Goal: Task Accomplishment & Management: Manage account settings

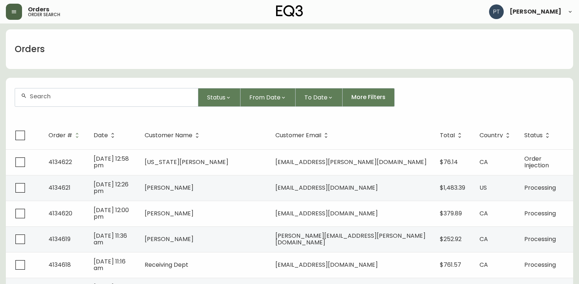
click at [15, 11] on icon "button" at bounding box center [14, 12] width 6 height 6
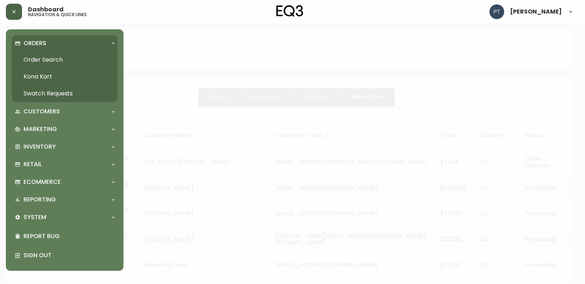
click at [63, 90] on link "Swatch Requests" at bounding box center [65, 93] width 106 height 17
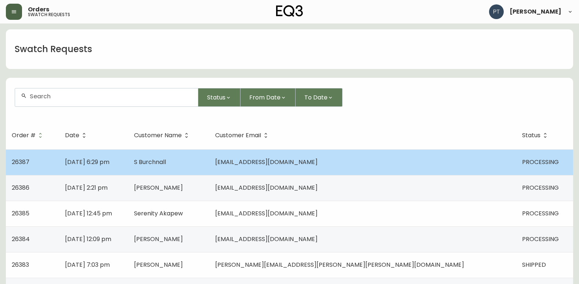
click at [209, 162] on td "S Burchnall" at bounding box center [168, 163] width 81 height 26
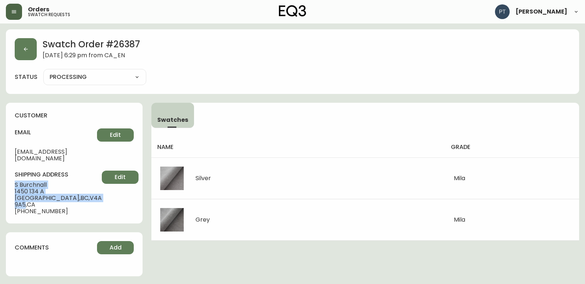
drag, startPoint x: 15, startPoint y: 177, endPoint x: 72, endPoint y: 191, distance: 58.9
click at [72, 191] on div "shipping address S Burchnall [STREET_ADDRESS] [PHONE_NUMBER] Edit" at bounding box center [74, 193] width 119 height 44
copy div "S Burchnall [STREET_ADDRESS]"
click at [23, 46] on button "button" at bounding box center [26, 49] width 22 height 22
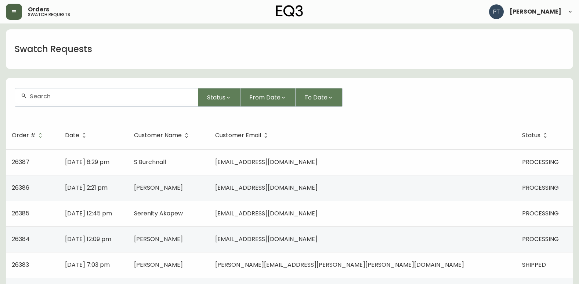
click at [128, 190] on td "[DATE] 2:21 pm" at bounding box center [93, 188] width 69 height 26
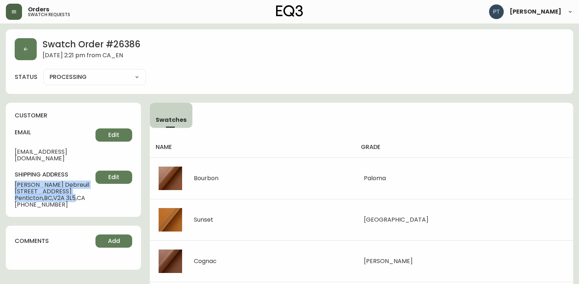
drag, startPoint x: 15, startPoint y: 177, endPoint x: 77, endPoint y: 189, distance: 63.2
click at [77, 189] on div "shipping address [PERSON_NAME] [STREET_ADDRESS] [PHONE_NUMBER] Edit" at bounding box center [74, 189] width 118 height 37
copy div "[PERSON_NAME] [STREET_ADDRESS]"
click at [28, 42] on button "button" at bounding box center [26, 49] width 22 height 22
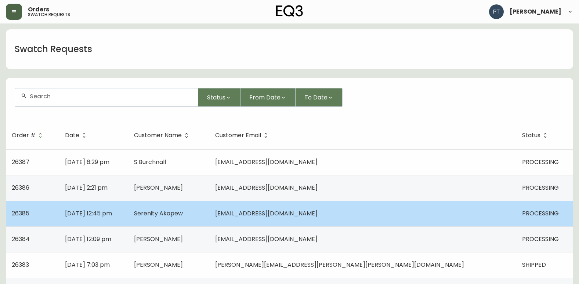
click at [209, 216] on td "Serenity Akapew" at bounding box center [168, 214] width 81 height 26
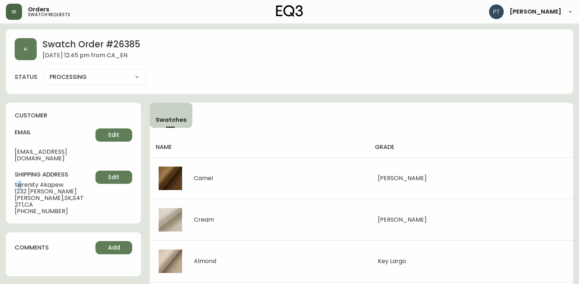
click at [21, 182] on span "Serenity Akapew" at bounding box center [55, 185] width 81 height 7
drag, startPoint x: 21, startPoint y: 180, endPoint x: 80, endPoint y: 197, distance: 61.3
click at [89, 195] on span "[STREET_ADDRESS]" at bounding box center [55, 201] width 81 height 13
drag, startPoint x: 16, startPoint y: 179, endPoint x: 69, endPoint y: 192, distance: 54.6
click at [69, 192] on div "shipping address [PERSON_NAME] [STREET_ADDRESS] [PHONE_NUMBER] Edit" at bounding box center [74, 193] width 118 height 44
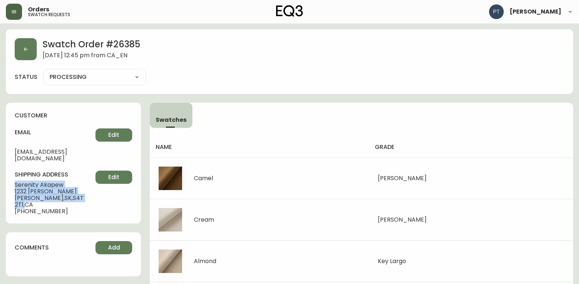
drag, startPoint x: 69, startPoint y: 192, endPoint x: 73, endPoint y: 205, distance: 13.1
click at [76, 203] on div "customer email [EMAIL_ADDRESS][DOMAIN_NAME] Edit shipping address [PERSON_NAME]…" at bounding box center [73, 163] width 135 height 121
drag, startPoint x: 15, startPoint y: 178, endPoint x: 68, endPoint y: 193, distance: 55.0
click at [68, 193] on div "shipping address [PERSON_NAME] [STREET_ADDRESS] [PHONE_NUMBER] Edit" at bounding box center [74, 193] width 118 height 44
copy div "Serenity Akapew [STREET_ADDRESS]"
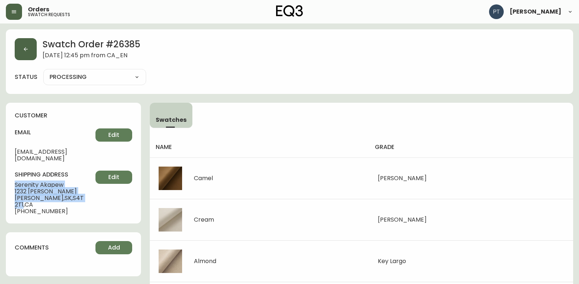
click at [23, 51] on icon "button" at bounding box center [26, 49] width 6 height 6
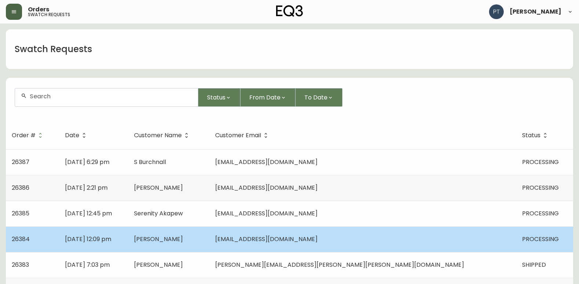
click at [209, 238] on td "[PERSON_NAME]" at bounding box center [168, 240] width 81 height 26
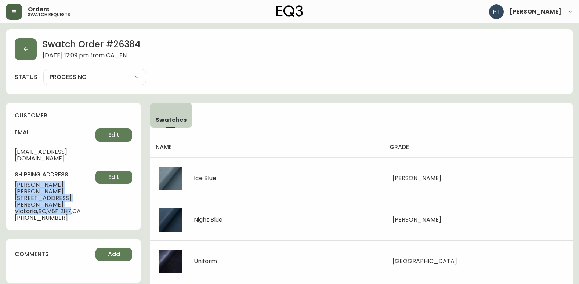
drag, startPoint x: 13, startPoint y: 178, endPoint x: 73, endPoint y: 192, distance: 61.6
click at [73, 192] on div "customer email [EMAIL_ADDRESS][DOMAIN_NAME] Edit shipping address [PERSON_NAME]…" at bounding box center [73, 166] width 135 height 127
copy div "[PERSON_NAME] [STREET_ADDRESS][PERSON_NAME][PERSON_NAME]"
click at [8, 10] on button "button" at bounding box center [14, 12] width 16 height 16
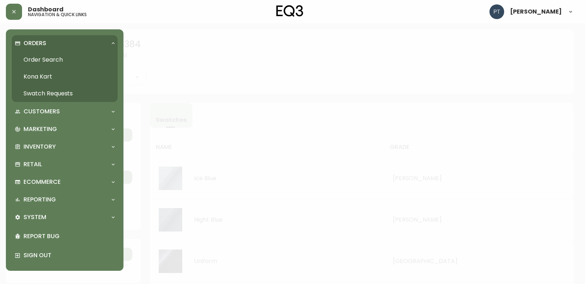
click at [35, 59] on link "Order Search" at bounding box center [65, 59] width 106 height 17
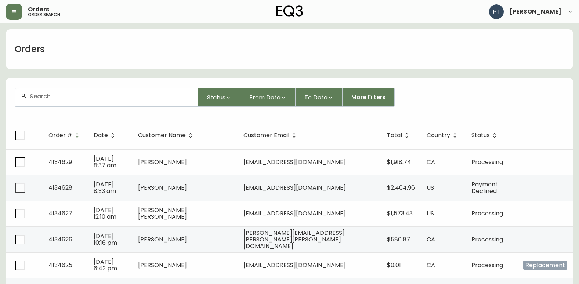
click at [130, 96] on input "text" at bounding box center [111, 96] width 162 height 7
type input "4134623"
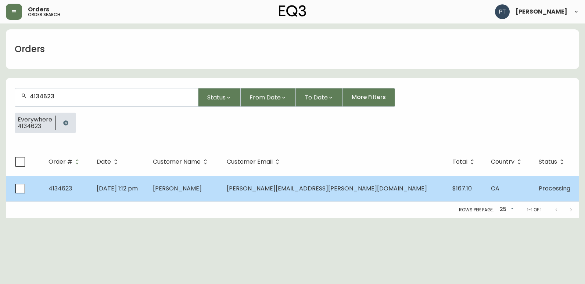
click at [220, 195] on td "[PERSON_NAME]" at bounding box center [183, 189] width 73 height 26
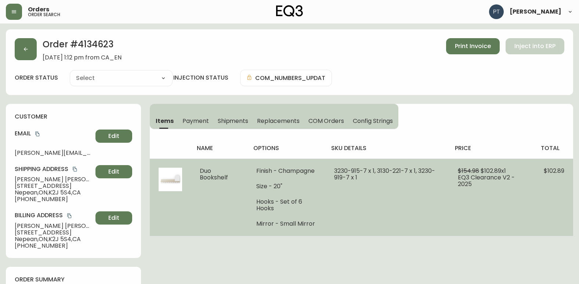
type input "Processing"
select select "PROCESSING"
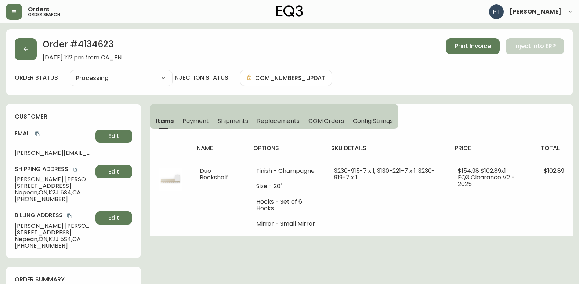
click at [226, 119] on span "Shipments" at bounding box center [233, 121] width 31 height 8
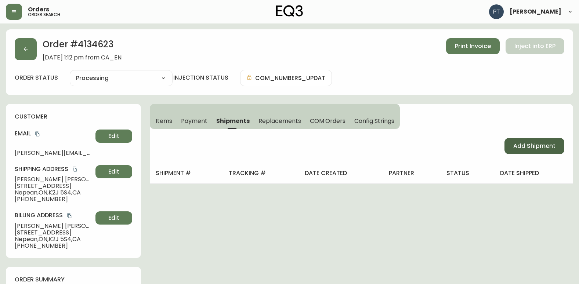
click at [526, 145] on span "Add Shipment" at bounding box center [535, 146] width 42 height 8
select select "PENDING"
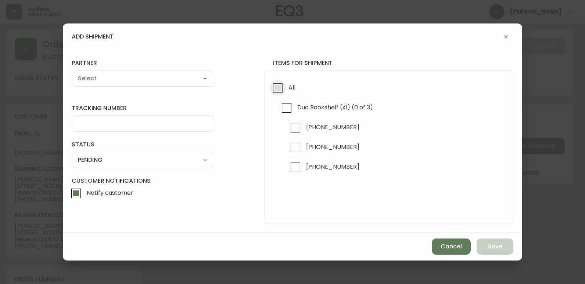
click at [282, 90] on input "All" at bounding box center [277, 88] width 17 height 17
checkbox input "true"
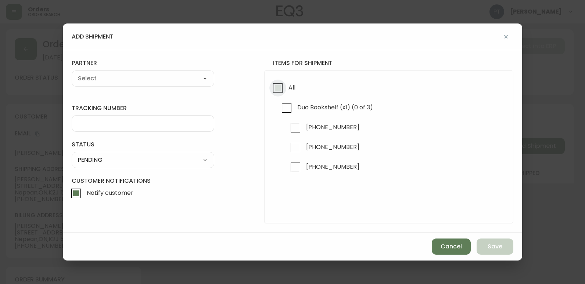
checkbox input "true"
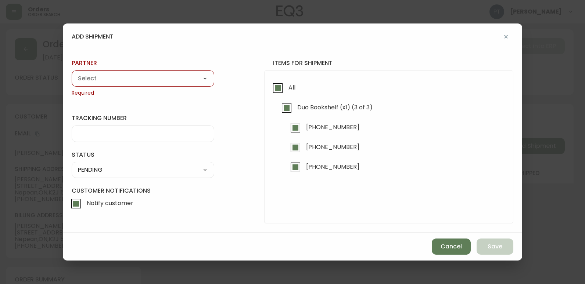
click at [172, 85] on div "A Move to Remember LLC ABF Freight Alero [PERSON_NAME] Canada Post CDS Ceva Log…" at bounding box center [143, 79] width 143 height 16
click at [170, 79] on select "A Move to Remember LLC ABF Freight Alero [PERSON_NAME] Canada Post CDS Ceva Log…" at bounding box center [143, 78] width 143 height 11
select select "cjy0a9taa01x001669l98m63c"
click at [72, 73] on select "A Move to Remember LLC ABF Freight Alero [PERSON_NAME] Canada Post CDS Ceva Log…" at bounding box center [143, 78] width 143 height 11
type input "FedEx"
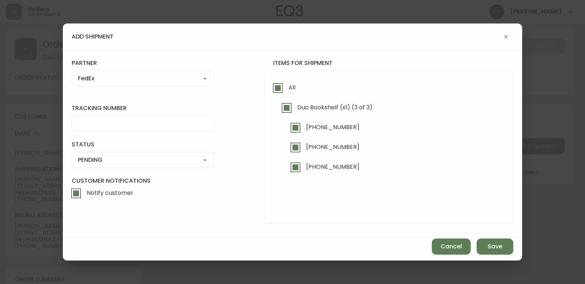
click at [133, 122] on input "tracking number" at bounding box center [143, 123] width 130 height 7
type input "902217262561"
drag, startPoint x: 140, startPoint y: 158, endPoint x: 141, endPoint y: 166, distance: 8.6
click at [140, 158] on select "SHIPPED PENDING CANCELLED" at bounding box center [143, 160] width 143 height 11
click at [72, 155] on select "SHIPPED PENDING CANCELLED" at bounding box center [143, 160] width 143 height 11
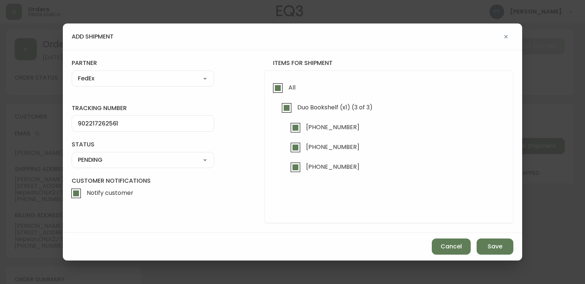
select select "PENDING"
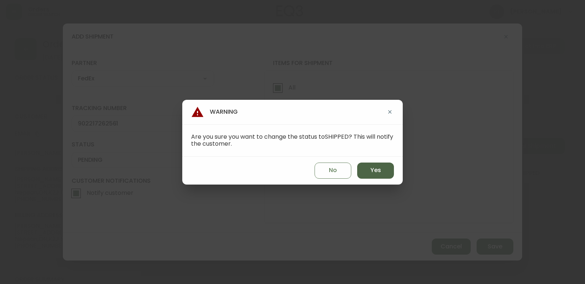
click at [383, 175] on button "Yes" at bounding box center [375, 171] width 37 height 16
type input "SHIPPED"
select select "SHIPPED"
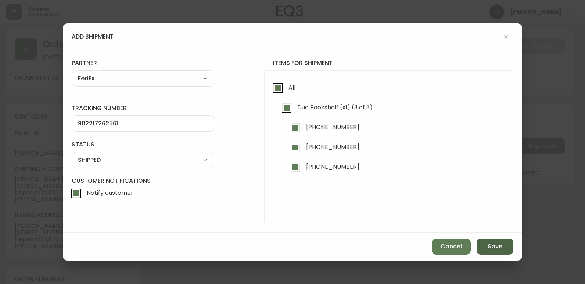
click at [501, 254] on button "Save" at bounding box center [494, 247] width 37 height 16
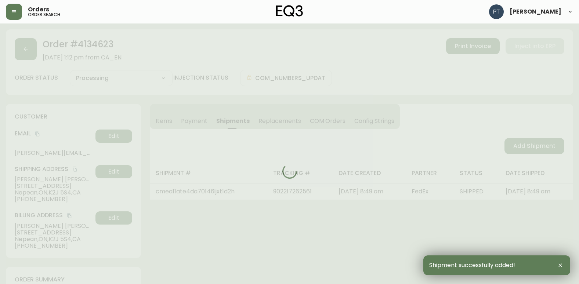
type input "Fully Shipped"
select select "FULLY_SHIPPED"
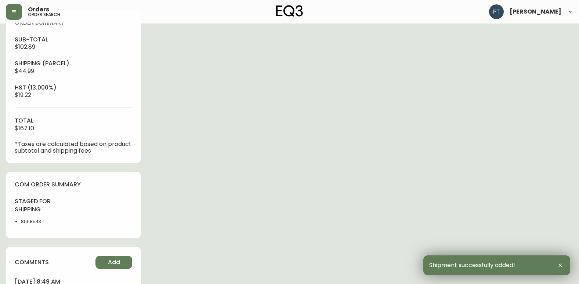
scroll to position [404, 0]
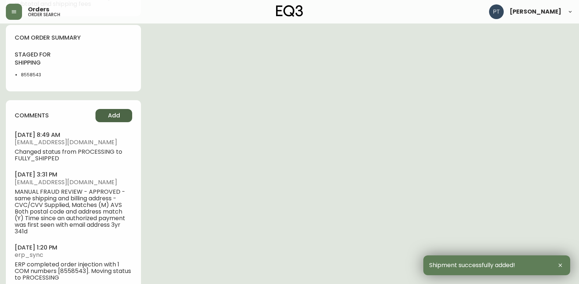
click at [128, 113] on button "Add" at bounding box center [114, 115] width 37 height 13
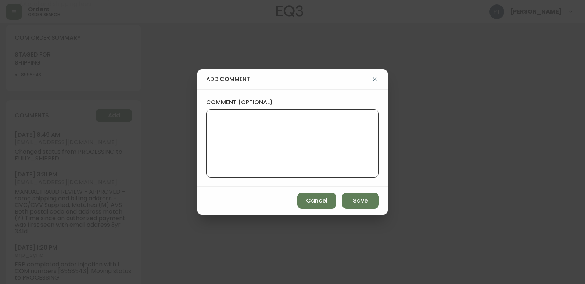
click at [244, 130] on textarea "comment (optional)" at bounding box center [292, 143] width 160 height 59
type textarea "PT"
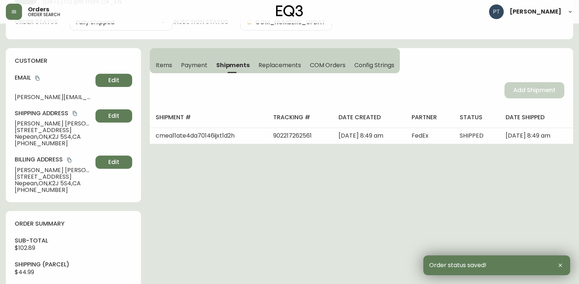
scroll to position [0, 0]
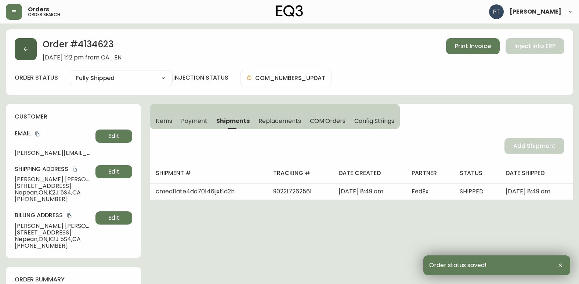
click at [26, 48] on icon "button" at bounding box center [26, 49] width 6 height 6
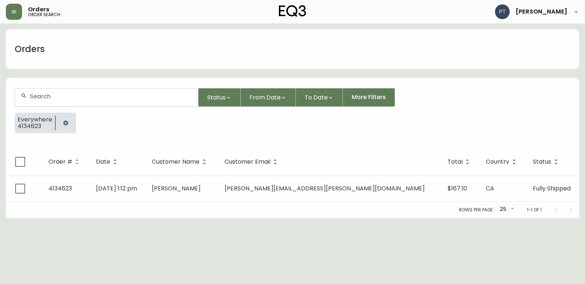
click at [103, 101] on div at bounding box center [106, 98] width 183 height 18
type input "4134618"
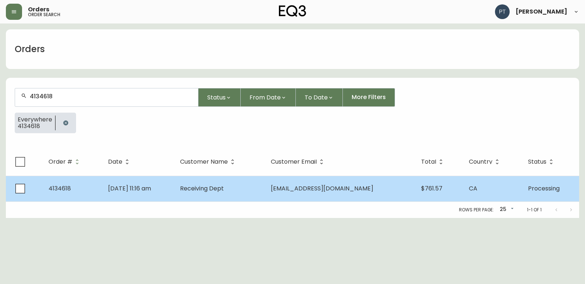
click at [224, 192] on span "Receiving Dept" at bounding box center [202, 188] width 44 height 8
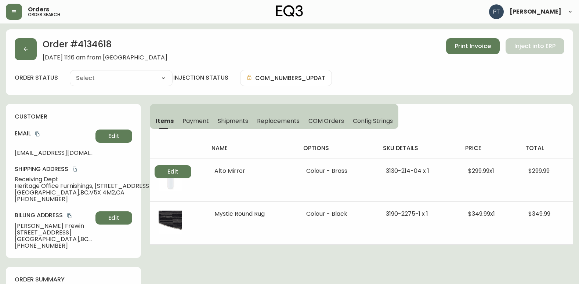
type input "Processing"
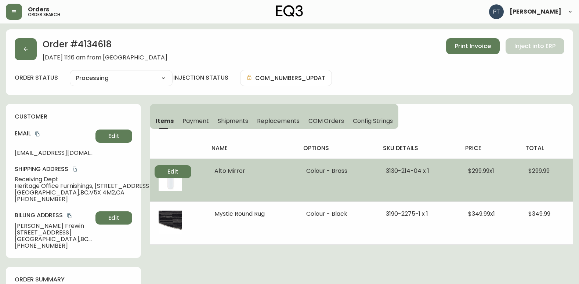
select select "PROCESSING"
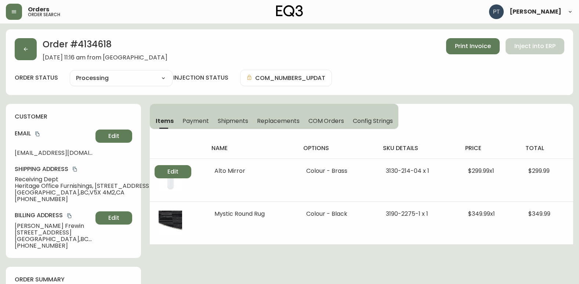
click at [238, 120] on span "Shipments" at bounding box center [233, 121] width 31 height 8
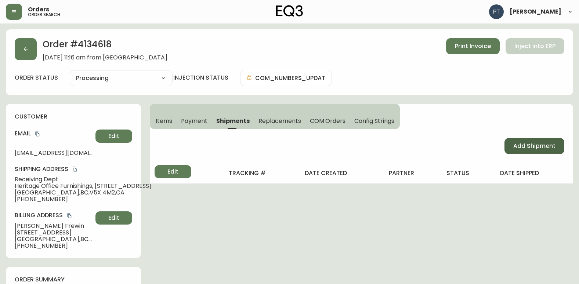
click at [543, 143] on span "Add Shipment" at bounding box center [535, 146] width 42 height 8
select select "PENDING"
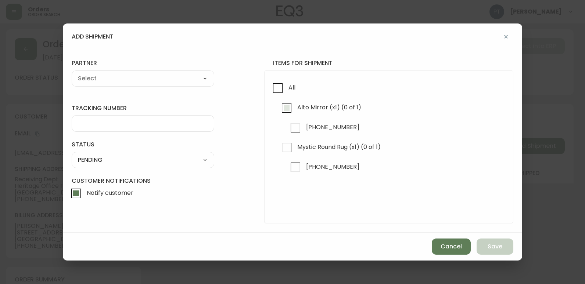
click at [291, 107] on input "Alto Mirror (x1) (0 of 1)" at bounding box center [286, 108] width 17 height 17
checkbox input "true"
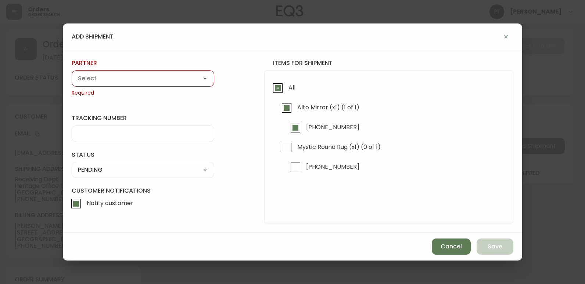
click at [180, 76] on select "A Move to Remember LLC ABF Freight Alero [PERSON_NAME] Canada Post CDS Ceva Log…" at bounding box center [143, 78] width 143 height 11
select select "cjy0a9taa01x001669l98m63c"
click at [72, 73] on select "A Move to Remember LLC ABF Freight Alero [PERSON_NAME] Canada Post CDS Ceva Log…" at bounding box center [143, 78] width 143 height 11
type input "FedEx"
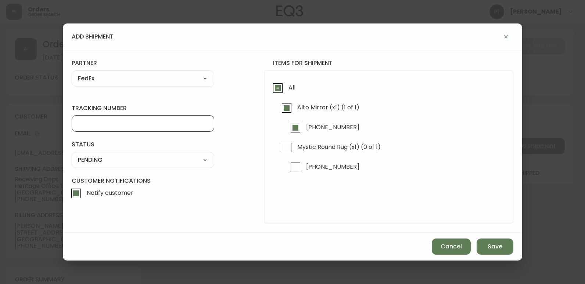
click at [145, 120] on input "tracking number" at bounding box center [143, 123] width 130 height 7
type input "902217262572"
click at [180, 167] on div "SHIPPED PENDING CANCELLED" at bounding box center [143, 160] width 143 height 16
click at [189, 161] on select "SHIPPED PENDING CANCELLED" at bounding box center [143, 160] width 143 height 11
click at [72, 155] on select "SHIPPED PENDING CANCELLED" at bounding box center [143, 160] width 143 height 11
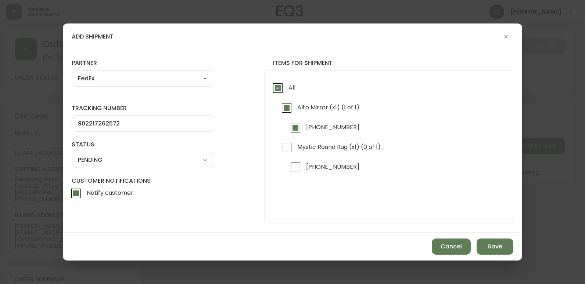
select select "PENDING"
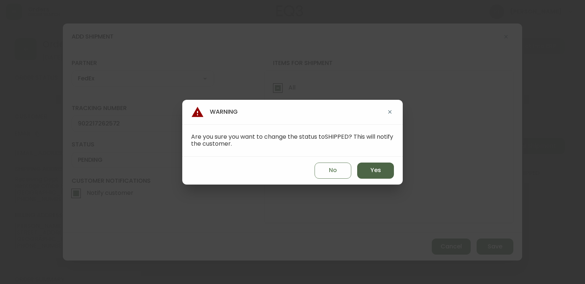
click at [389, 169] on button "Yes" at bounding box center [375, 171] width 37 height 16
type input "SHIPPED"
select select "SHIPPED"
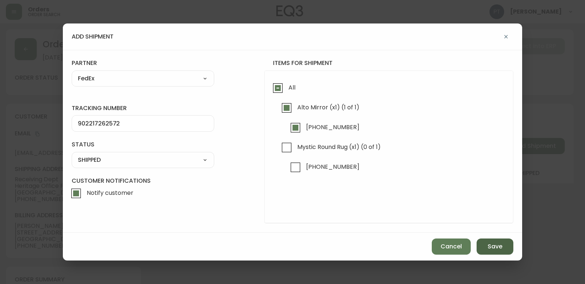
click at [501, 249] on span "Save" at bounding box center [494, 247] width 15 height 8
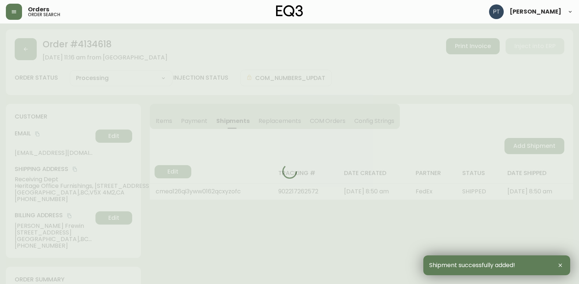
click at [518, 145] on div at bounding box center [290, 171] width 568 height 284
type input "Partially Shipped"
select select "PARTIALLY_SHIPPED"
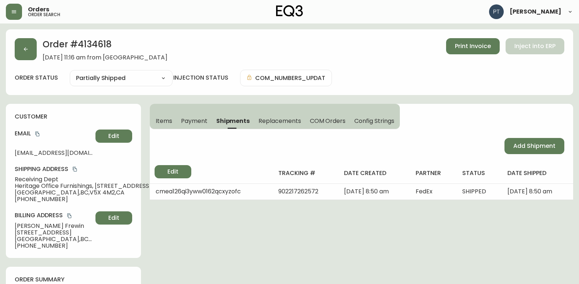
click at [518, 145] on span "Add Shipment" at bounding box center [535, 146] width 42 height 8
select select "PENDING"
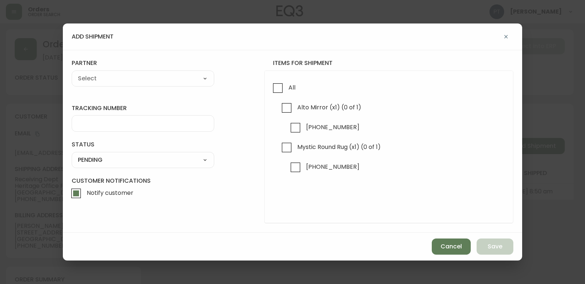
checkbox input "true"
click at [289, 150] on input "Mystic Round Rug (x1) (0 of 1)" at bounding box center [286, 147] width 17 height 17
checkbox input "true"
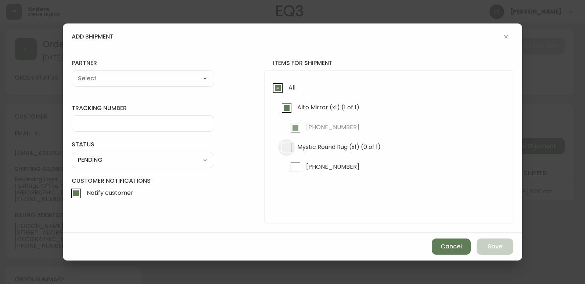
checkbox input "true"
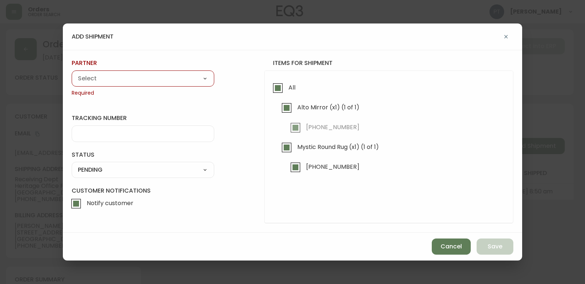
drag, startPoint x: 125, startPoint y: 78, endPoint x: 125, endPoint y: 83, distance: 5.5
click at [125, 78] on select "A Move to Remember LLC ABF Freight Alero [PERSON_NAME] Canada Post CDS Ceva Log…" at bounding box center [143, 78] width 143 height 11
select select "cjy0a9taa01x001669l98m63c"
click at [72, 73] on select "A Move to Remember LLC ABF Freight Alero [PERSON_NAME] Canada Post CDS Ceva Log…" at bounding box center [143, 78] width 143 height 11
type input "FedEx"
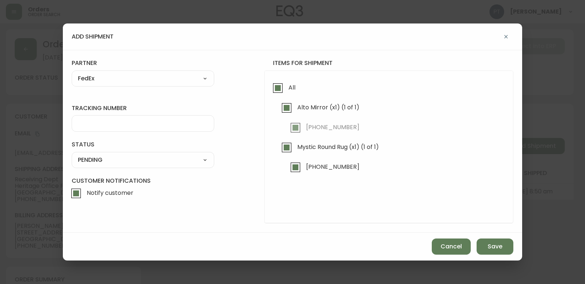
click at [144, 118] on div at bounding box center [143, 123] width 143 height 17
type input "902217262583"
click at [194, 158] on select "SHIPPED PENDING CANCELLED" at bounding box center [143, 160] width 143 height 11
click at [72, 155] on select "SHIPPED PENDING CANCELLED" at bounding box center [143, 160] width 143 height 11
select select "PENDING"
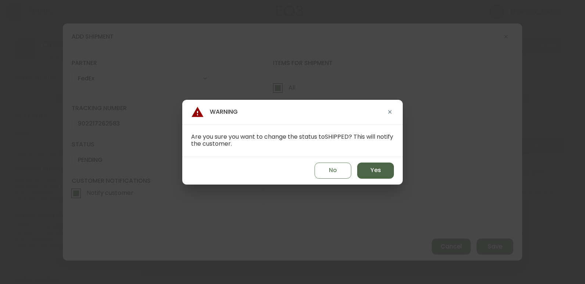
click at [386, 172] on button "Yes" at bounding box center [375, 171] width 37 height 16
type input "SHIPPED"
select select "SHIPPED"
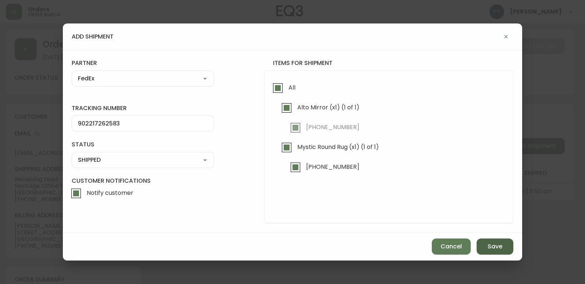
click at [506, 247] on button "Save" at bounding box center [494, 247] width 37 height 16
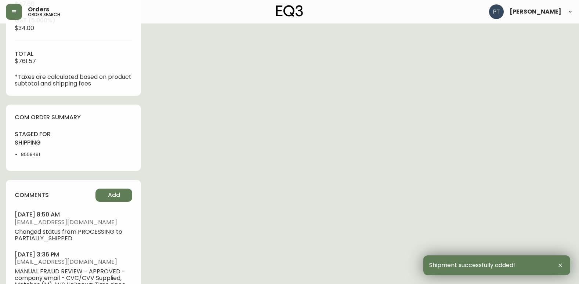
scroll to position [404, 0]
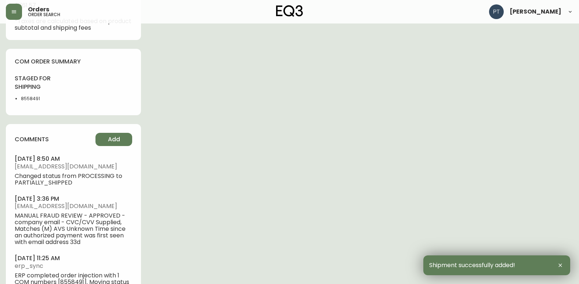
type input "Fully Shipped"
select select "FULLY_SHIPPED"
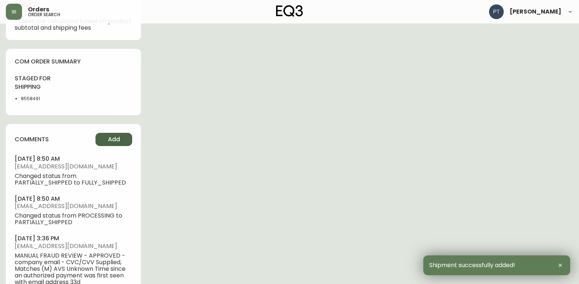
click at [109, 142] on span "Add" at bounding box center [114, 140] width 12 height 8
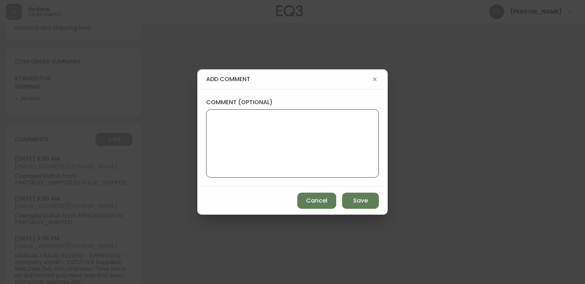
click at [317, 134] on textarea "comment (optional)" at bounding box center [292, 143] width 160 height 59
type textarea "CHH"
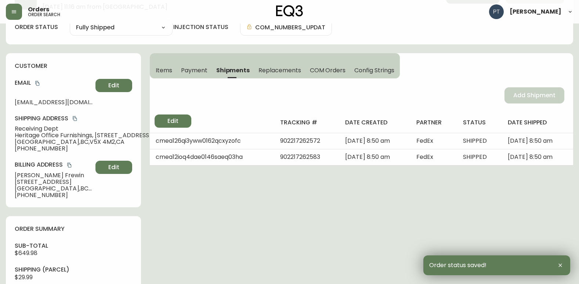
scroll to position [0, 0]
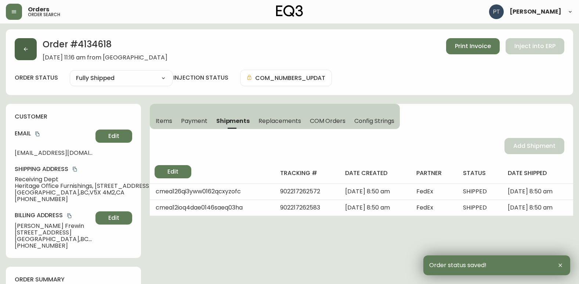
click at [36, 55] on div "Order # 4134618 [DATE] 11:16 am from CA_EN Print Invoice Inject into ERP" at bounding box center [290, 49] width 550 height 23
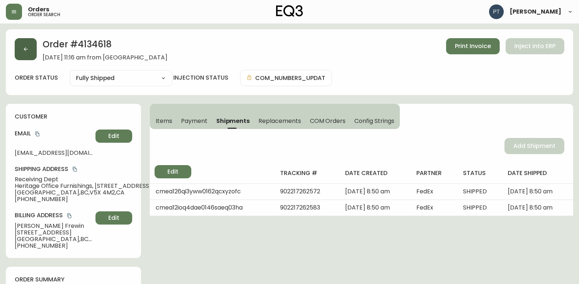
click at [28, 40] on button "button" at bounding box center [26, 49] width 22 height 22
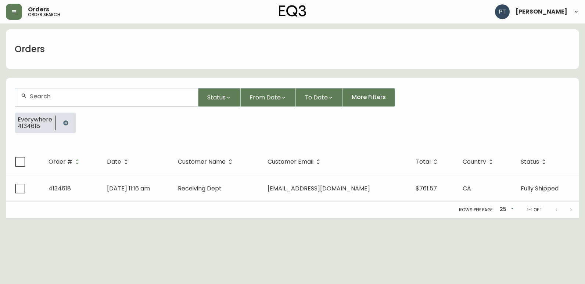
click at [44, 96] on input "text" at bounding box center [111, 96] width 162 height 7
type input "4134622"
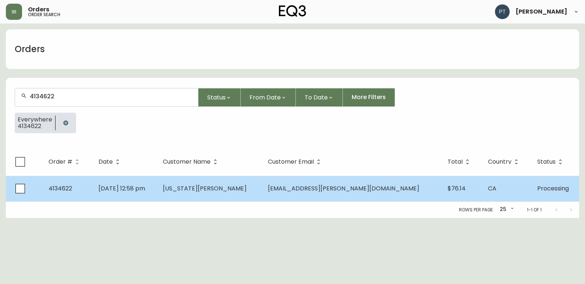
click at [218, 185] on span "[US_STATE][PERSON_NAME]" at bounding box center [205, 188] width 84 height 8
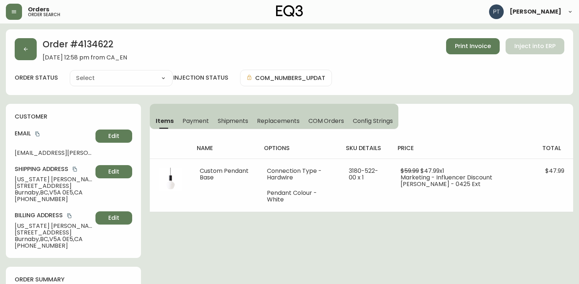
type input "Processing"
select select "PROCESSING"
click at [225, 117] on span "Shipments" at bounding box center [233, 121] width 31 height 8
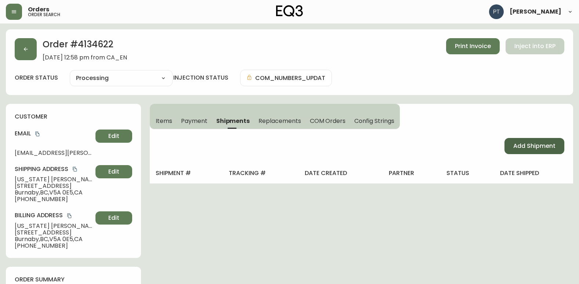
click at [529, 140] on button "Add Shipment" at bounding box center [535, 146] width 60 height 16
select select "PENDING"
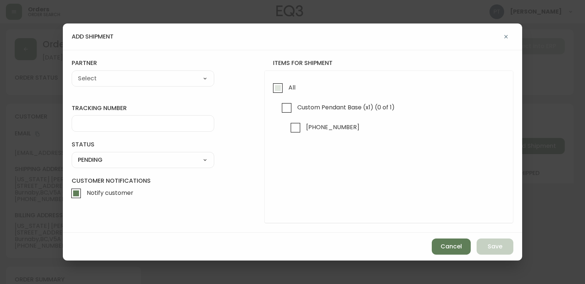
click at [270, 88] on input "All" at bounding box center [277, 88] width 17 height 17
checkbox input "true"
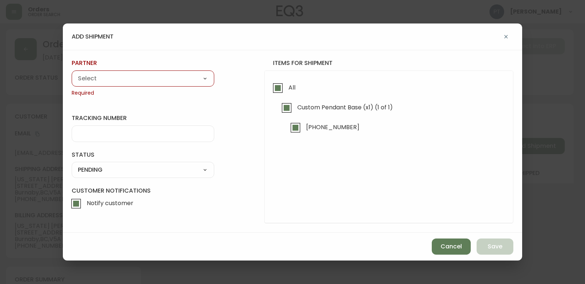
click at [174, 79] on select "A Move to Remember LLC ABF Freight Alero [PERSON_NAME] Canada Post CDS Ceva Log…" at bounding box center [143, 78] width 143 height 11
select select "cjy0a9taa01x001669l98m63c"
click at [72, 73] on select "A Move to Remember LLC ABF Freight Alero [PERSON_NAME] Canada Post CDS Ceva Log…" at bounding box center [143, 78] width 143 height 11
type input "FedEx"
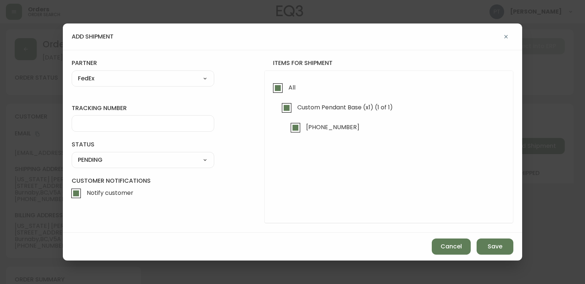
click at [162, 136] on form "tracking number status PENDING SHIPPED PENDING CANCELLED partner FedEx A Move t…" at bounding box center [293, 141] width 442 height 164
click at [87, 125] on input "tracking number" at bounding box center [143, 123] width 130 height 7
type input "9"
type input "902217262594"
click at [186, 163] on select "SHIPPED PENDING CANCELLED" at bounding box center [143, 160] width 143 height 11
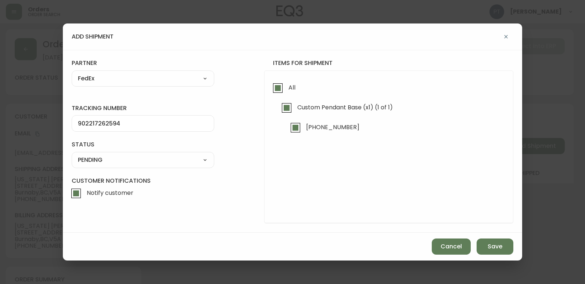
click at [72, 155] on select "SHIPPED PENDING CANCELLED" at bounding box center [143, 160] width 143 height 11
select select "PENDING"
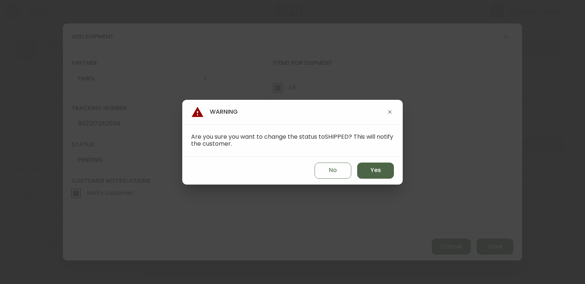
click at [359, 173] on button "Yes" at bounding box center [375, 171] width 37 height 16
type input "SHIPPED"
select select "SHIPPED"
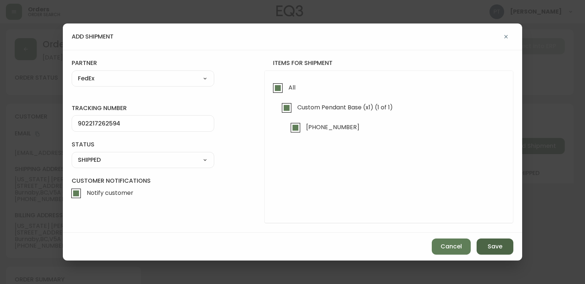
click at [486, 241] on button "Save" at bounding box center [494, 247] width 37 height 16
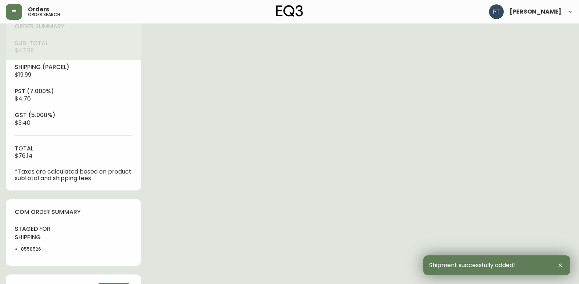
scroll to position [331, 0]
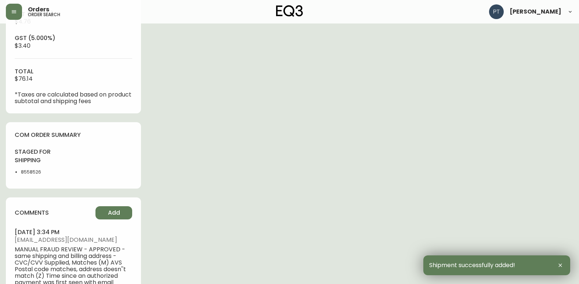
type input "Fully Shipped"
select select "FULLY_SHIPPED"
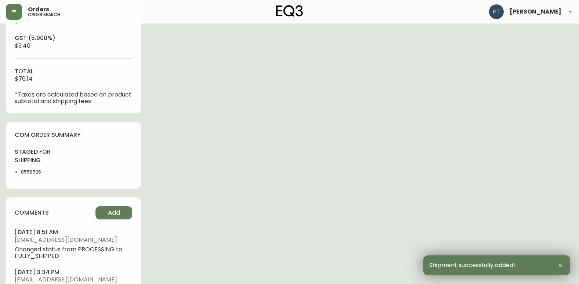
drag, startPoint x: 72, startPoint y: 207, endPoint x: 90, endPoint y: 214, distance: 19.3
click at [73, 210] on div "comments Add" at bounding box center [74, 212] width 118 height 13
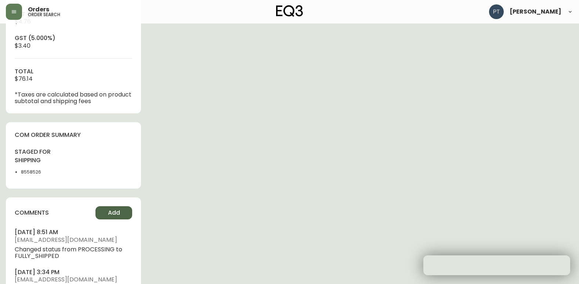
click at [111, 218] on button "Add" at bounding box center [114, 212] width 37 height 13
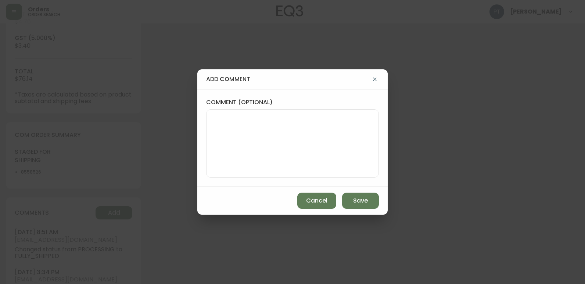
click at [267, 152] on textarea "comment (optional)" at bounding box center [292, 143] width 160 height 59
type textarea "CH"
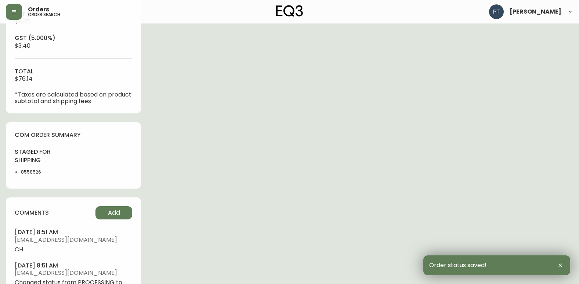
scroll to position [0, 0]
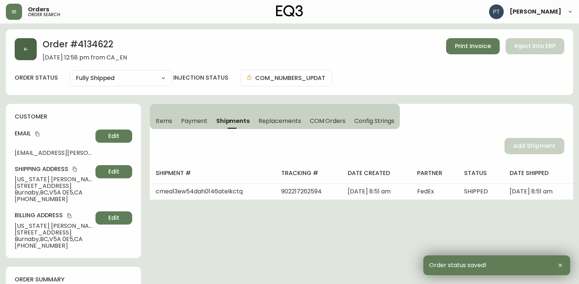
click at [28, 54] on button "button" at bounding box center [26, 49] width 22 height 22
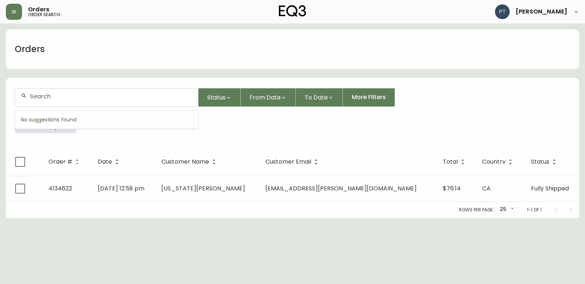
click at [111, 99] on input "text" at bounding box center [111, 96] width 162 height 7
type input "4134620"
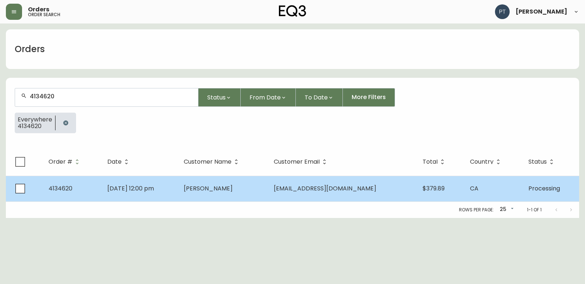
click at [227, 191] on span "[PERSON_NAME]" at bounding box center [208, 188] width 49 height 8
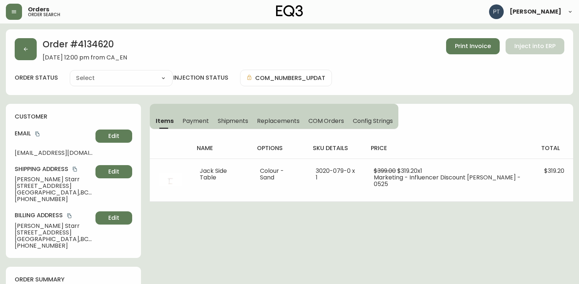
type input "Processing"
select select "PROCESSING"
click at [224, 123] on span "Shipments" at bounding box center [233, 121] width 31 height 8
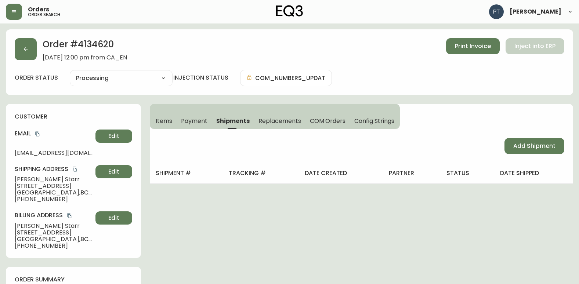
click at [503, 144] on div "Add Shipment" at bounding box center [362, 146] width 424 height 34
click at [519, 145] on span "Add Shipment" at bounding box center [535, 146] width 42 height 8
select select "PENDING"
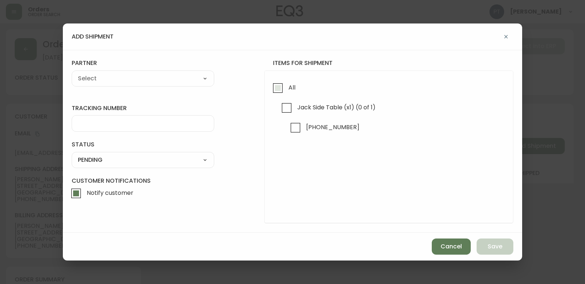
click at [275, 84] on input "All" at bounding box center [277, 88] width 17 height 17
checkbox input "true"
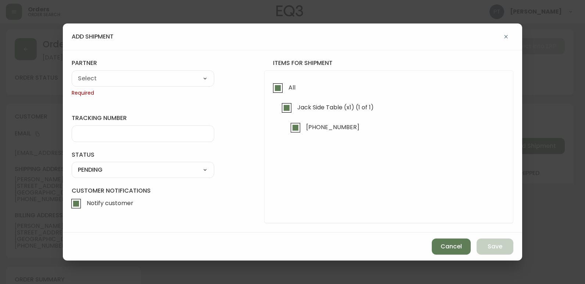
checkbox input "true"
click at [160, 79] on select "A Move to Remember LLC ABF Freight Alero [PERSON_NAME] Canada Post CDS Ceva Log…" at bounding box center [143, 78] width 143 height 11
select select "cjy0a9taa01x001669l98m63c"
click at [72, 73] on select "A Move to Remember LLC ABF Freight Alero [PERSON_NAME] Canada Post CDS Ceva Log…" at bounding box center [143, 78] width 143 height 11
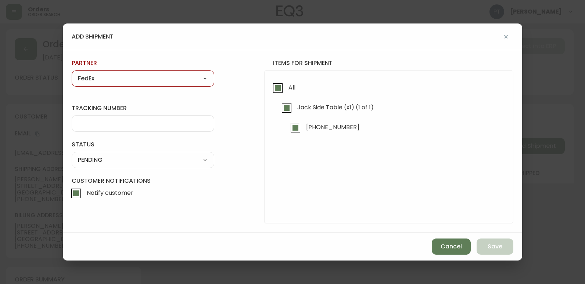
type input "FedEx"
click at [152, 129] on div at bounding box center [143, 123] width 143 height 17
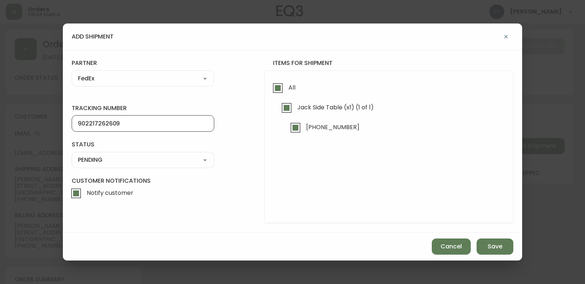
type input "902217262609"
drag, startPoint x: 141, startPoint y: 157, endPoint x: 145, endPoint y: 166, distance: 9.6
click at [141, 157] on select "SHIPPED PENDING CANCELLED" at bounding box center [143, 160] width 143 height 11
click at [72, 155] on select "SHIPPED PENDING CANCELLED" at bounding box center [143, 160] width 143 height 11
select select "PENDING"
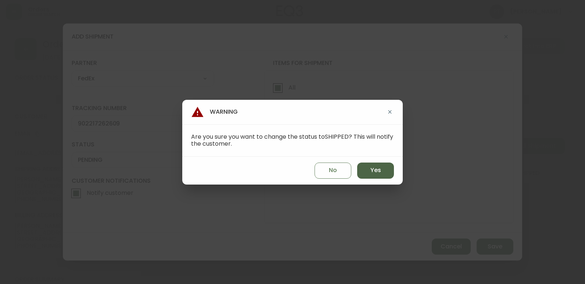
click at [367, 176] on button "Yes" at bounding box center [375, 171] width 37 height 16
type input "SHIPPED"
select select "SHIPPED"
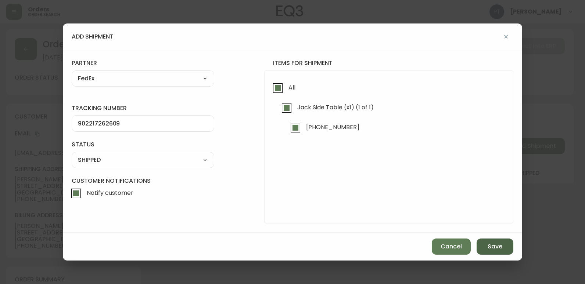
click at [489, 243] on span "Save" at bounding box center [494, 247] width 15 height 8
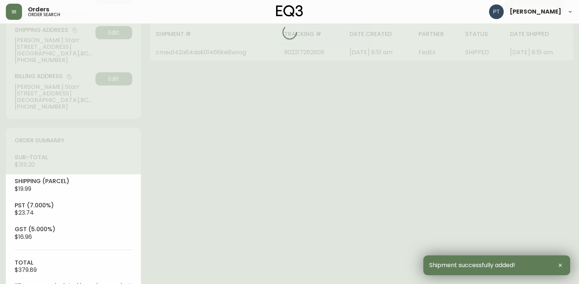
scroll to position [331, 0]
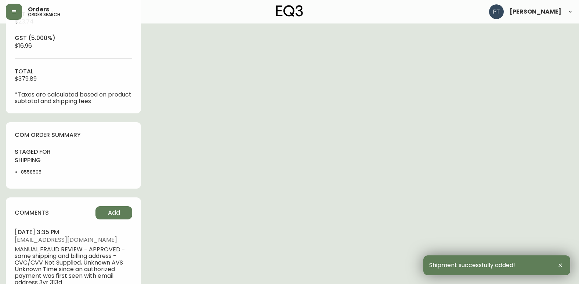
type input "Fully Shipped"
select select "FULLY_SHIPPED"
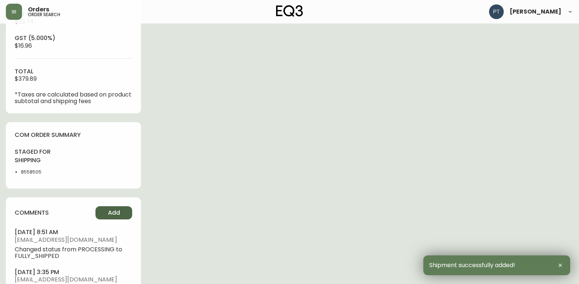
click at [118, 213] on span "Add" at bounding box center [114, 213] width 12 height 8
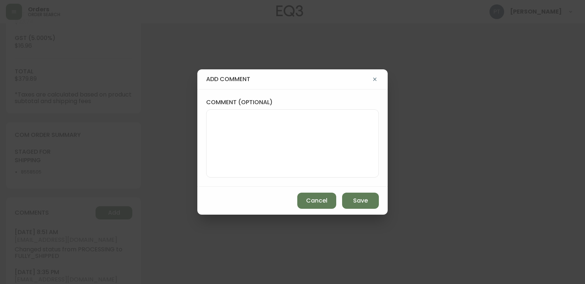
drag, startPoint x: 292, startPoint y: 132, endPoint x: 288, endPoint y: 128, distance: 5.7
click at [292, 133] on textarea "comment (optional)" at bounding box center [292, 143] width 160 height 59
type textarea "CH"
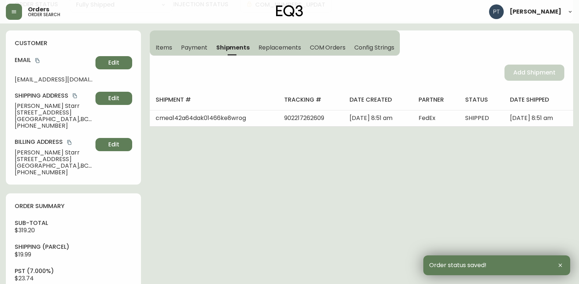
scroll to position [0, 0]
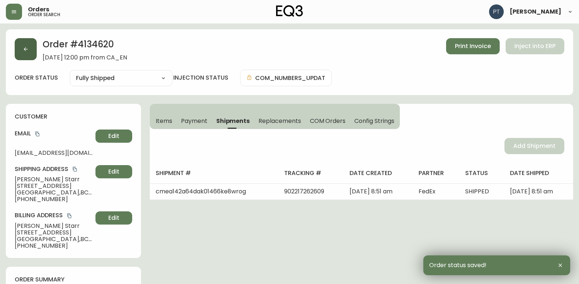
click at [25, 43] on button "button" at bounding box center [26, 49] width 22 height 22
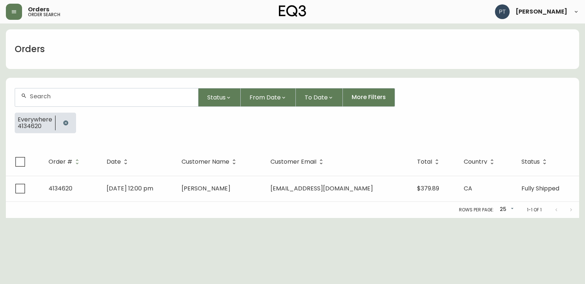
click at [82, 94] on input "text" at bounding box center [111, 96] width 162 height 7
type input "4134619"
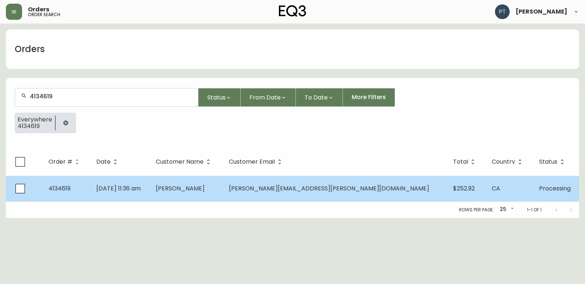
click at [205, 192] on span "[PERSON_NAME]" at bounding box center [180, 188] width 49 height 8
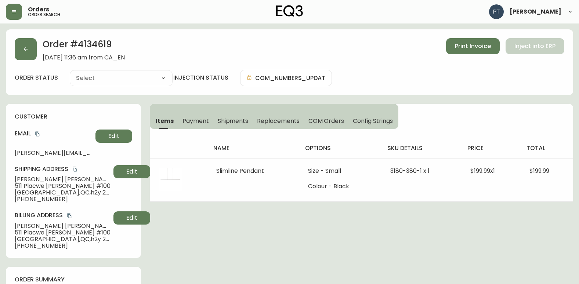
type input "Processing"
select select "PROCESSING"
click at [239, 120] on span "Shipments" at bounding box center [233, 121] width 31 height 8
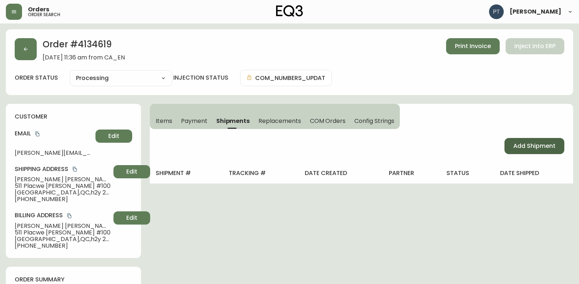
click at [533, 140] on button "Add Shipment" at bounding box center [535, 146] width 60 height 16
select select "PENDING"
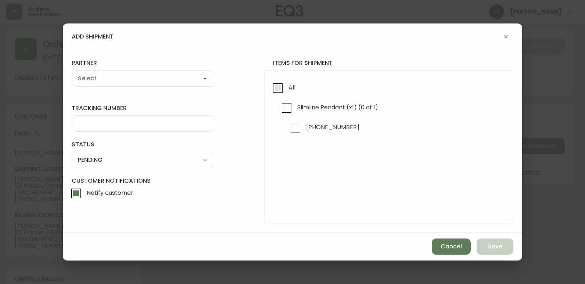
click at [287, 92] on span "All" at bounding box center [290, 88] width 9 height 16
click at [286, 92] on input "All" at bounding box center [277, 88] width 17 height 17
checkbox input "true"
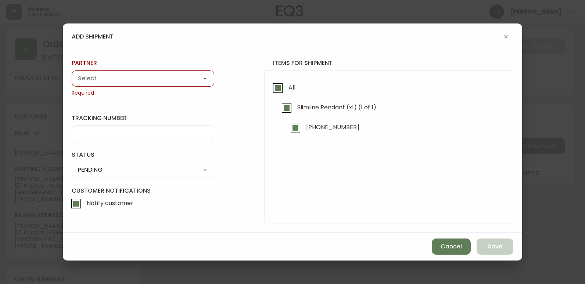
drag, startPoint x: 174, startPoint y: 75, endPoint x: 174, endPoint y: 80, distance: 5.5
click at [174, 75] on select "A Move to Remember LLC ABF Freight Alero [PERSON_NAME] Canada Post CDS Ceva Log…" at bounding box center [143, 78] width 143 height 11
select select "cjy0a9taa01x001669l98m63c"
click at [72, 73] on select "A Move to Remember LLC ABF Freight Alero [PERSON_NAME] Canada Post CDS Ceva Log…" at bounding box center [143, 78] width 143 height 11
type input "FedEx"
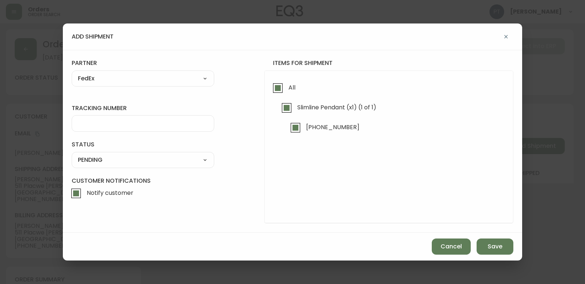
click at [168, 121] on input "tracking number" at bounding box center [143, 123] width 130 height 7
type input "902217262610"
click at [177, 158] on select "SHIPPED PENDING CANCELLED" at bounding box center [143, 160] width 143 height 11
click at [72, 155] on select "SHIPPED PENDING CANCELLED" at bounding box center [143, 160] width 143 height 11
select select "PENDING"
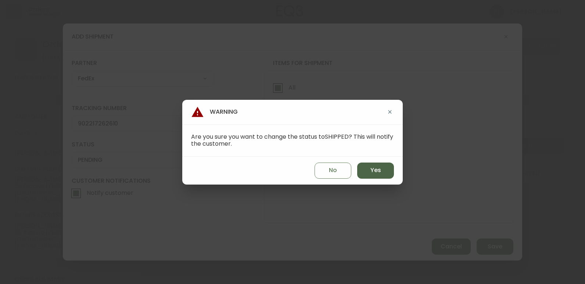
click at [364, 166] on button "Yes" at bounding box center [375, 171] width 37 height 16
type input "SHIPPED"
select select "SHIPPED"
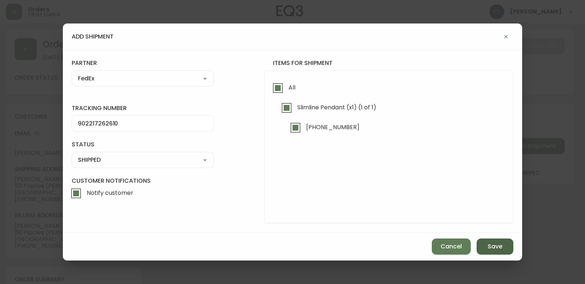
click at [508, 249] on button "Save" at bounding box center [494, 247] width 37 height 16
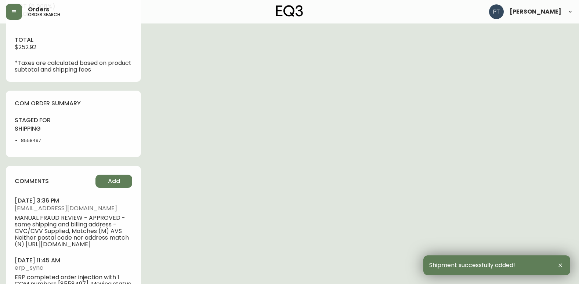
type input "Fully Shipped"
select select "FULLY_SHIPPED"
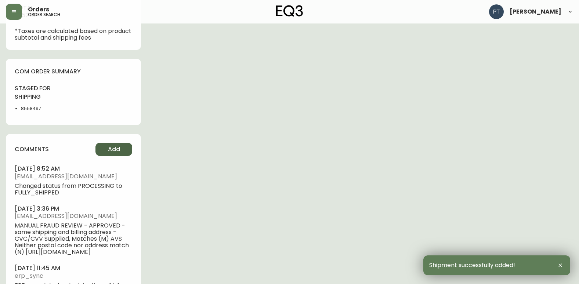
click at [98, 155] on button "Add" at bounding box center [114, 149] width 37 height 13
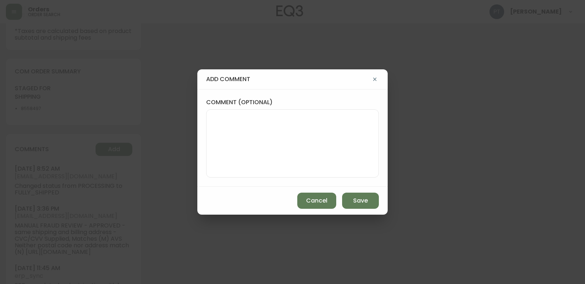
click at [267, 136] on textarea "comment (optional)" at bounding box center [292, 143] width 160 height 59
type textarea "CH"
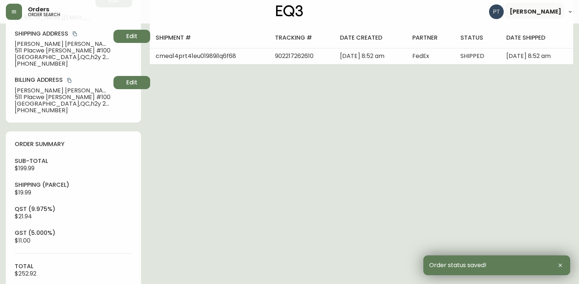
scroll to position [0, 0]
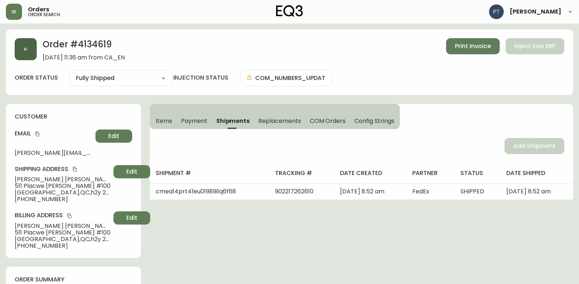
click at [18, 52] on button "button" at bounding box center [26, 49] width 22 height 22
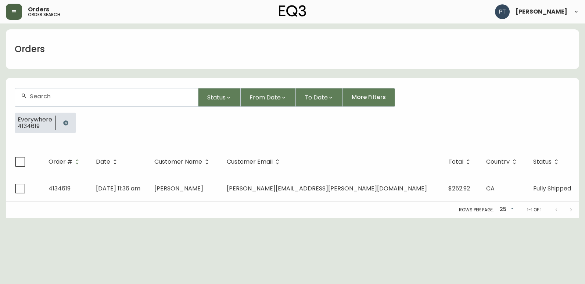
click at [17, 8] on button "button" at bounding box center [14, 12] width 16 height 16
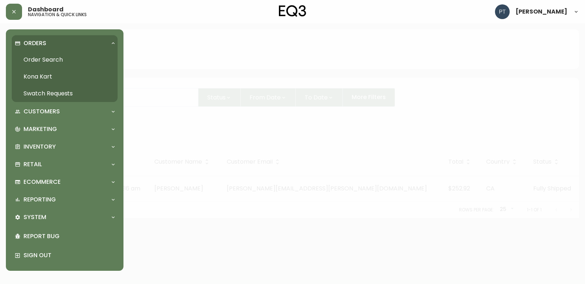
click at [64, 92] on link "Swatch Requests" at bounding box center [65, 93] width 106 height 17
